Goal: Find specific page/section: Find specific page/section

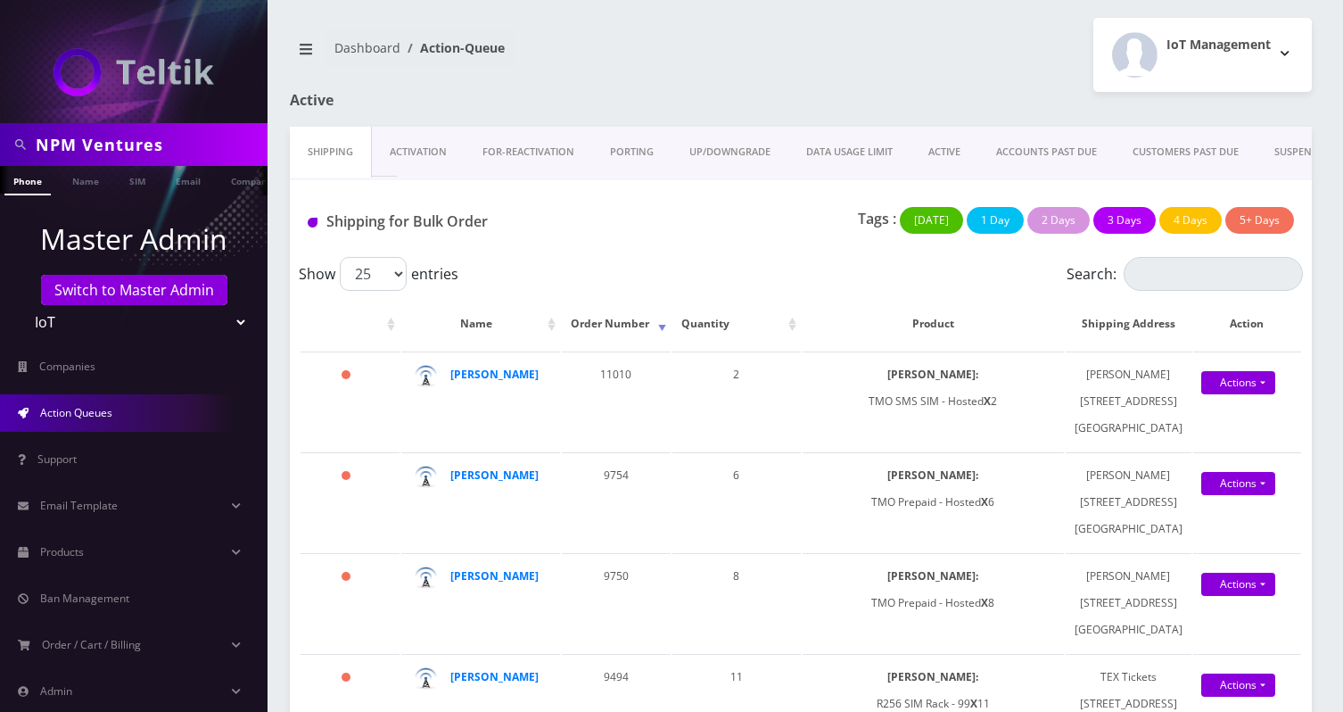
scroll to position [0, 9]
click at [175, 145] on input "NPM Ventures" at bounding box center [149, 145] width 227 height 34
paste input "[PERSON_NAME]"
type input "[PERSON_NAME]"
click at [71, 188] on link "Name" at bounding box center [76, 180] width 45 height 29
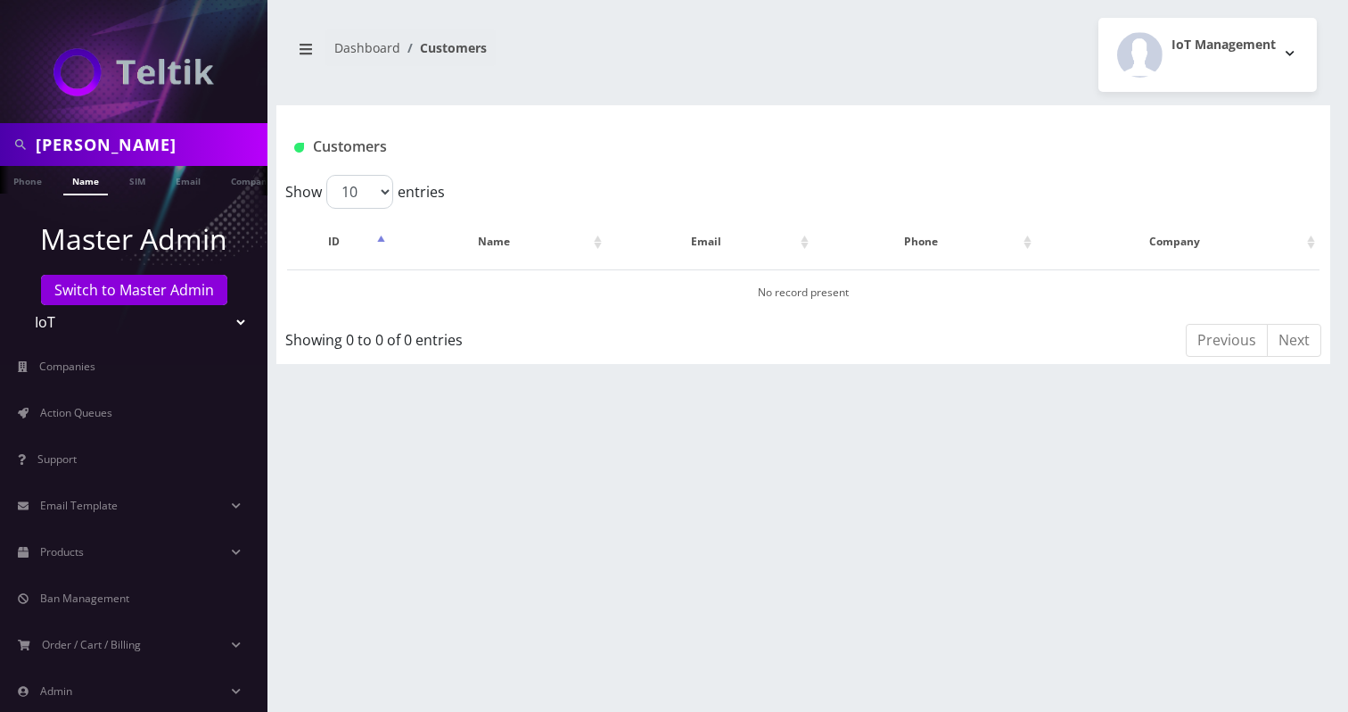
click at [121, 154] on input "[PERSON_NAME]" at bounding box center [149, 145] width 227 height 34
type input "Mend"
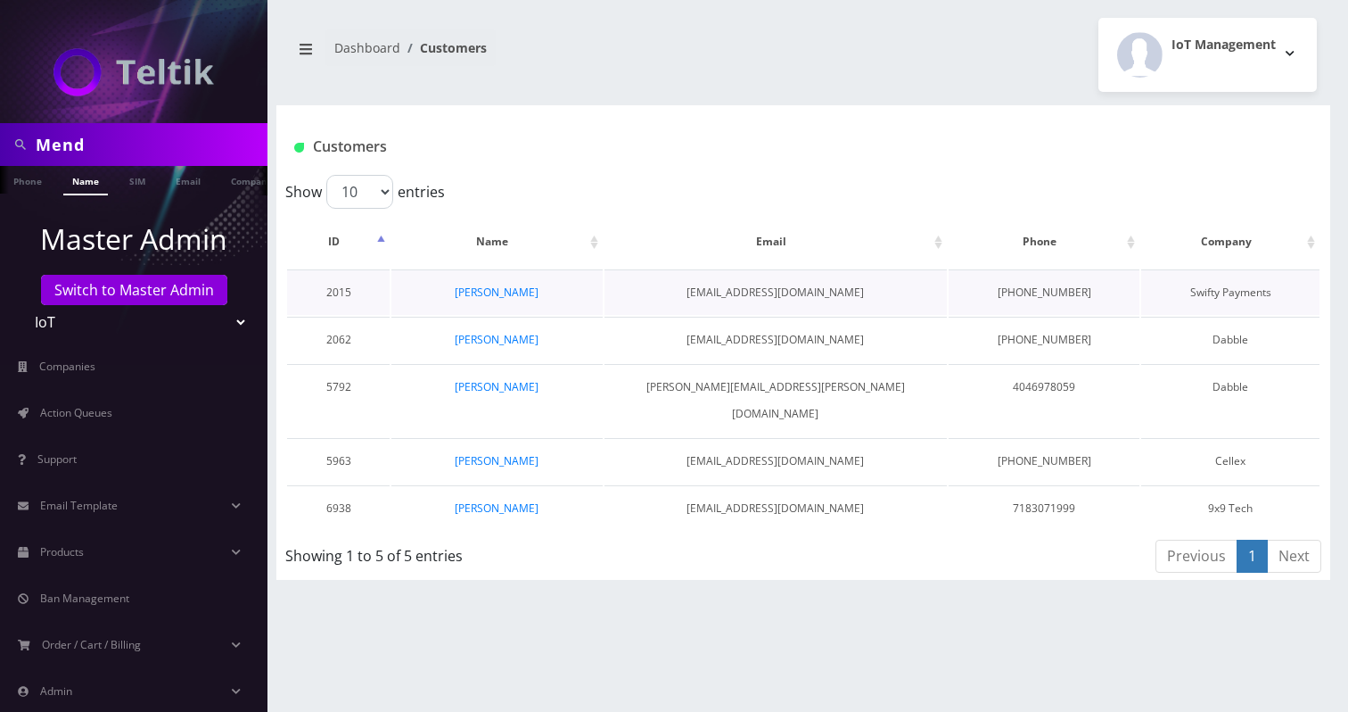
scroll to position [0, 9]
